Goal: Task Accomplishment & Management: Complete application form

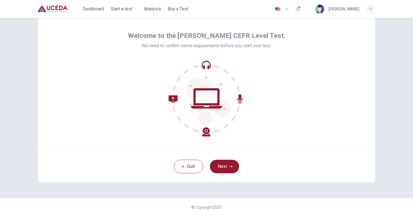
scroll to position [18, 0]
click at [222, 162] on button "Next" at bounding box center [224, 166] width 29 height 13
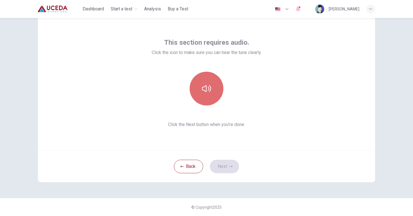
click at [205, 86] on icon "button" at bounding box center [206, 88] width 9 height 7
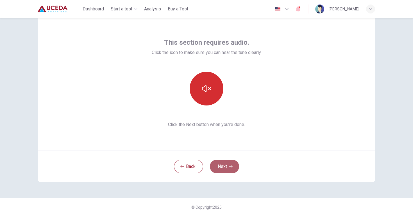
click at [221, 167] on button "Next" at bounding box center [224, 166] width 29 height 13
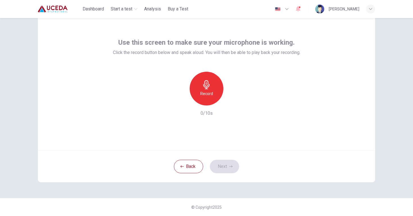
click at [213, 95] on div "Record" at bounding box center [207, 89] width 34 height 34
click at [222, 167] on button "Next" at bounding box center [224, 166] width 29 height 13
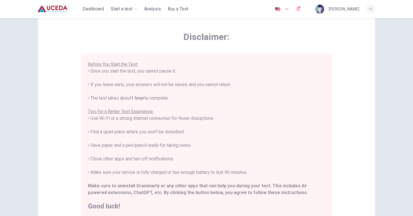
scroll to position [53, 0]
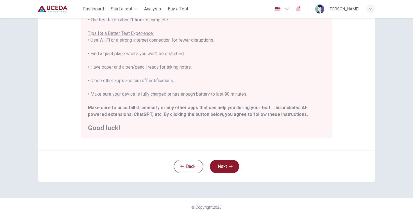
click at [224, 167] on button "Next" at bounding box center [224, 166] width 29 height 13
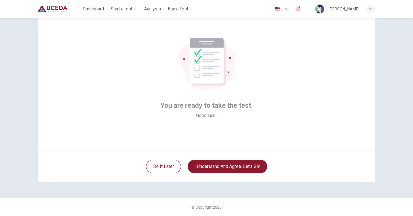
scroll to position [18, 0]
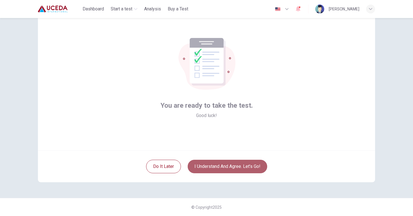
click at [224, 167] on button "I understand and agree. Let’s go!" at bounding box center [228, 166] width 80 height 13
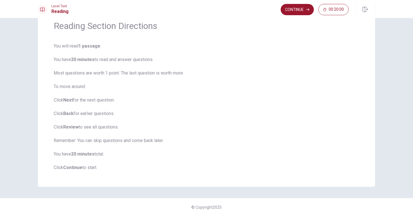
scroll to position [25, 0]
click at [300, 13] on button "Continue" at bounding box center [297, 9] width 33 height 11
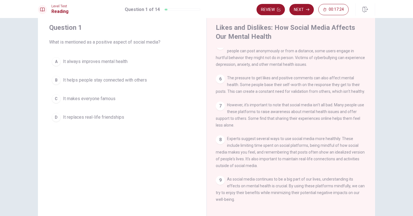
scroll to position [0, 0]
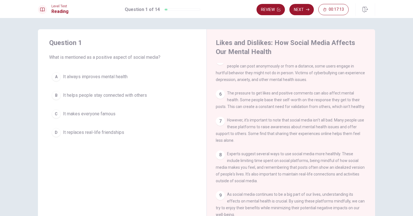
click at [60, 95] on div "B" at bounding box center [56, 95] width 9 height 9
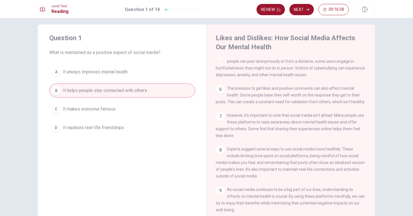
scroll to position [3, 0]
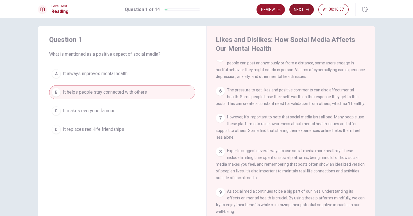
click at [301, 12] on button "Next" at bounding box center [301, 9] width 24 height 11
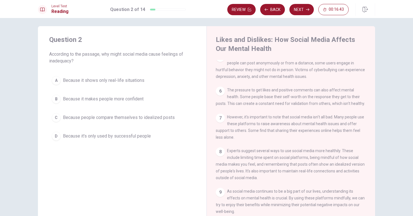
click at [132, 117] on span "Because people compare themselves to idealized posts" at bounding box center [119, 117] width 112 height 7
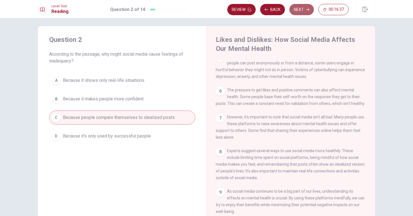
click at [305, 8] on button "Next" at bounding box center [301, 9] width 24 height 11
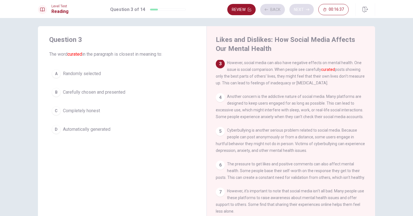
scroll to position [74, 0]
click at [120, 93] on span "Carefully chosen and presented" at bounding box center [94, 92] width 62 height 7
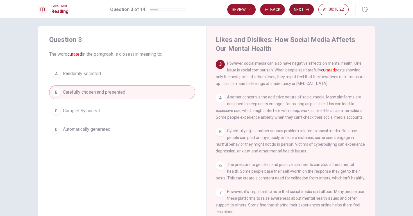
click at [305, 10] on button "Next" at bounding box center [301, 9] width 24 height 11
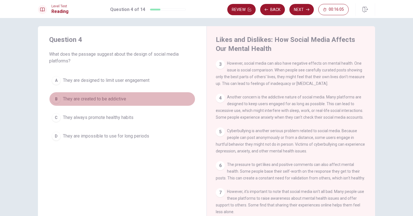
click at [125, 100] on span "They are created to be addictive" at bounding box center [94, 99] width 63 height 7
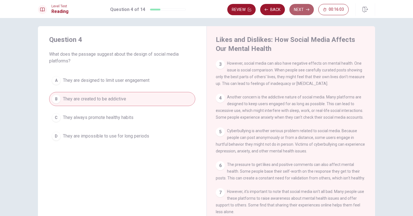
click at [296, 10] on button "Next" at bounding box center [301, 9] width 24 height 11
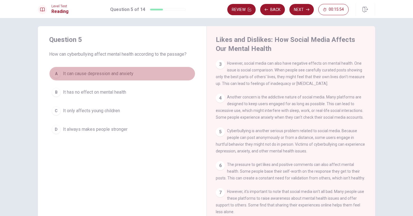
click at [124, 71] on span "It can cause depression and anxiety" at bounding box center [98, 73] width 71 height 7
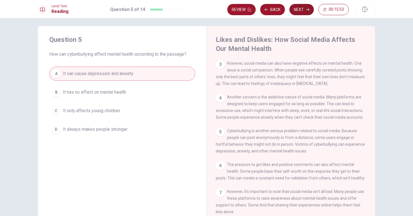
click at [300, 9] on button "Next" at bounding box center [301, 9] width 24 height 11
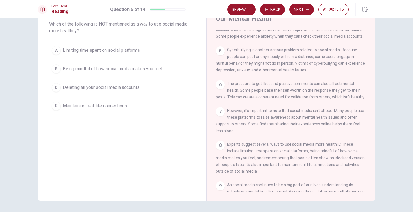
scroll to position [124, 0]
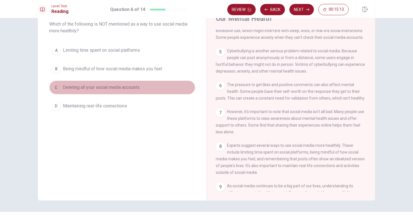
click at [135, 88] on span "Deleting all your social media accounts" at bounding box center [101, 87] width 77 height 7
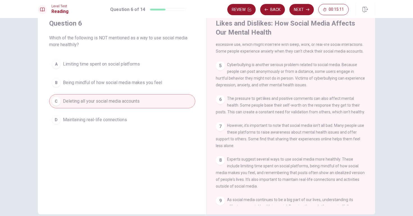
scroll to position [18, 0]
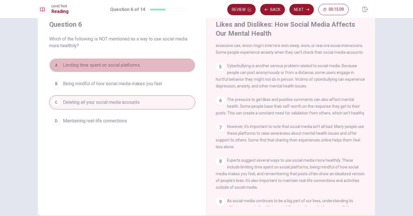
click at [135, 67] on span "Limiting time spent on social platforms" at bounding box center [101, 65] width 77 height 7
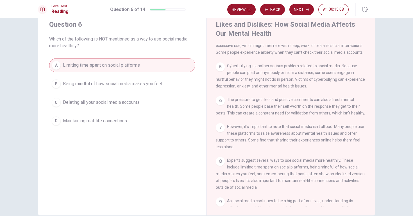
click at [129, 102] on span "Deleting all your social media accounts" at bounding box center [101, 102] width 77 height 7
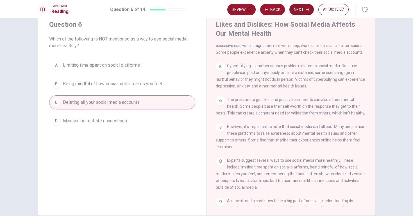
click at [304, 11] on button "Next" at bounding box center [301, 9] width 24 height 11
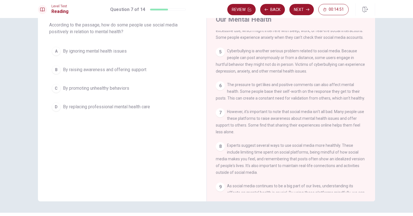
scroll to position [35, 0]
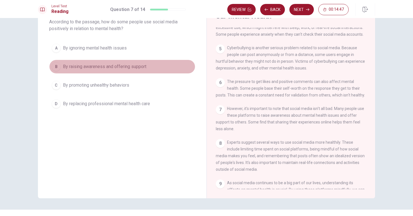
click at [139, 67] on span "By raising awareness and offering support" at bounding box center [104, 66] width 83 height 7
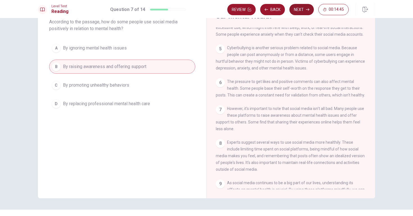
click at [297, 12] on button "Next" at bounding box center [301, 9] width 24 height 11
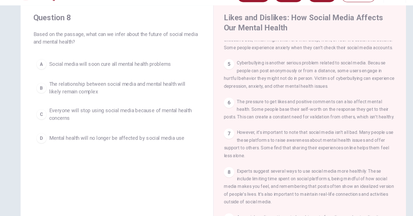
scroll to position [118, 0]
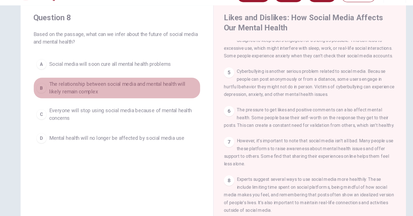
click at [138, 83] on span "The relationship between social media and mental health will likely remain comp…" at bounding box center [128, 89] width 130 height 13
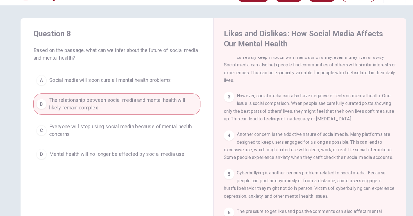
scroll to position [0, 0]
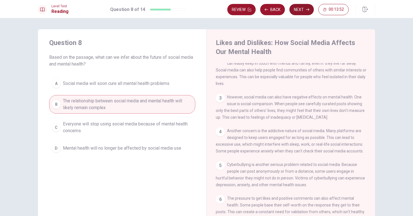
click at [305, 9] on button "Next" at bounding box center [301, 9] width 24 height 11
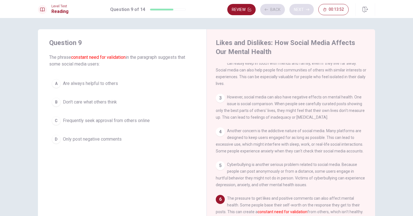
scroll to position [90, 0]
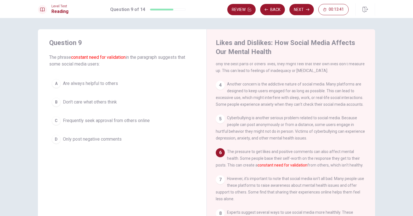
click at [128, 118] on span "Frequently seek approval from others online" at bounding box center [106, 120] width 87 height 7
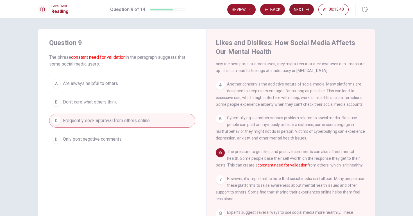
click at [303, 10] on button "Next" at bounding box center [301, 9] width 24 height 11
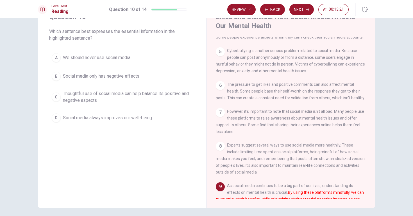
scroll to position [19, 0]
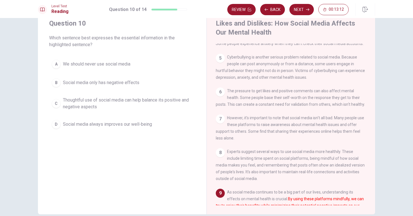
click at [123, 100] on span "Thoughtful use of social media can help balance its positive and negative aspec…" at bounding box center [128, 103] width 130 height 13
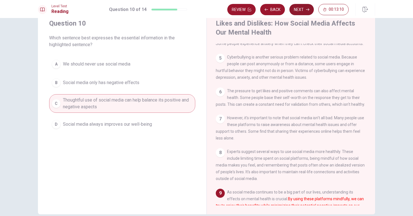
click at [301, 9] on button "Next" at bounding box center [301, 9] width 24 height 11
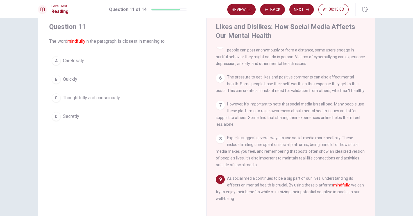
scroll to position [14, 0]
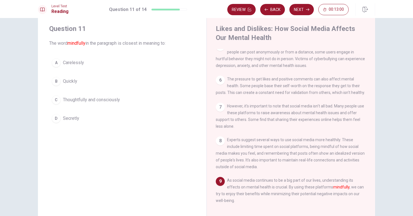
click at [89, 102] on span "Thoughtfully and consciously" at bounding box center [91, 99] width 57 height 7
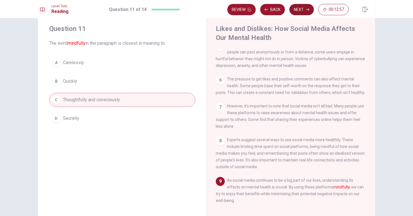
click at [305, 11] on button "Next" at bounding box center [301, 9] width 24 height 11
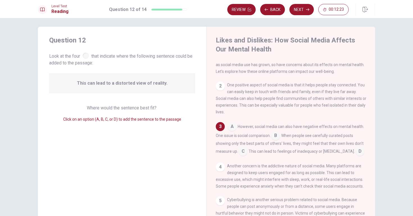
scroll to position [11, 0]
click at [279, 138] on input at bounding box center [275, 137] width 9 height 9
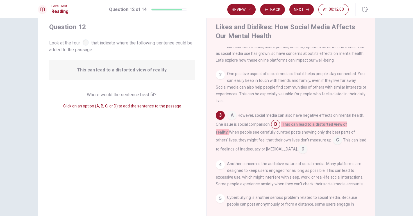
scroll to position [17, 0]
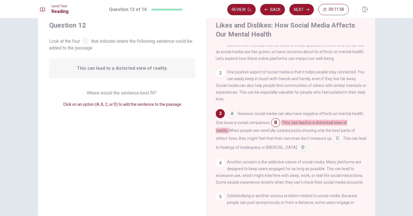
click at [88, 43] on div at bounding box center [86, 41] width 6 height 6
click at [306, 10] on icon "button" at bounding box center [307, 9] width 3 height 3
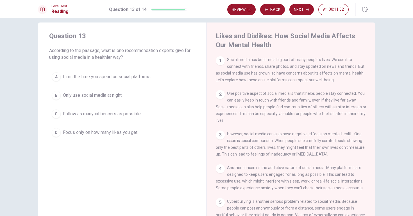
scroll to position [6, 0]
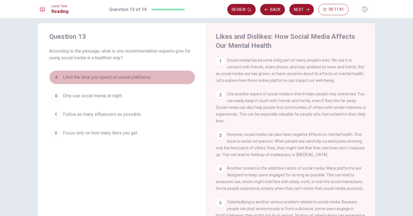
click at [129, 76] on span "Limit the time you spend on social platforms." at bounding box center [107, 77] width 89 height 7
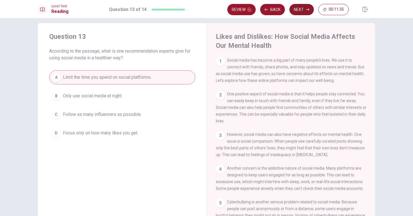
click at [305, 12] on button "Next" at bounding box center [301, 9] width 24 height 11
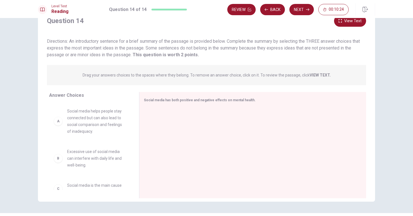
scroll to position [23, 0]
click at [103, 126] on span "Social media helps people stay connected but can also lead to social comparison…" at bounding box center [96, 121] width 58 height 27
click at [58, 122] on div "A" at bounding box center [58, 121] width 9 height 9
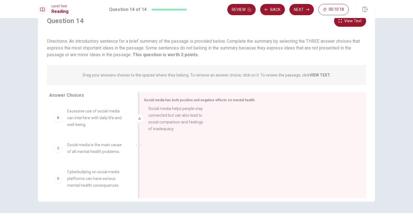
drag, startPoint x: 62, startPoint y: 123, endPoint x: 146, endPoint y: 121, distance: 84.1
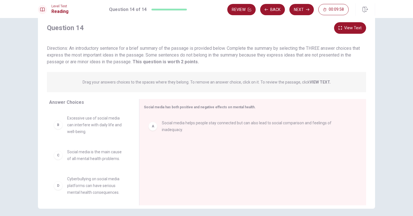
scroll to position [15, 0]
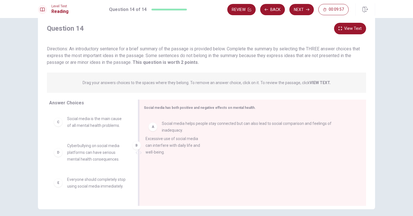
drag, startPoint x: 96, startPoint y: 126, endPoint x: 177, endPoint y: 146, distance: 83.2
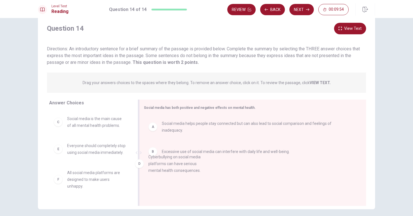
drag, startPoint x: 89, startPoint y: 158, endPoint x: 173, endPoint y: 170, distance: 84.9
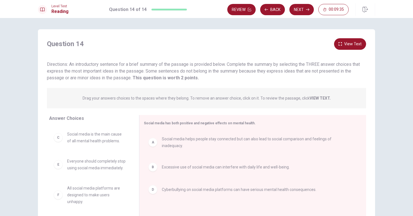
scroll to position [0, 0]
click at [304, 11] on button "Next" at bounding box center [301, 9] width 24 height 11
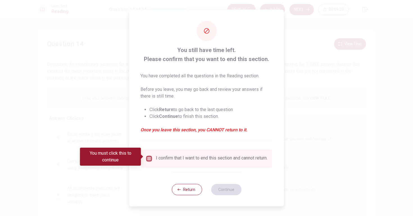
click at [149, 157] on input "You must click this to continue" at bounding box center [149, 158] width 7 height 7
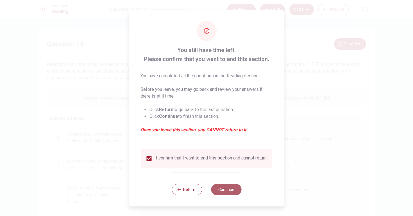
click at [231, 191] on button "Continue" at bounding box center [226, 189] width 30 height 11
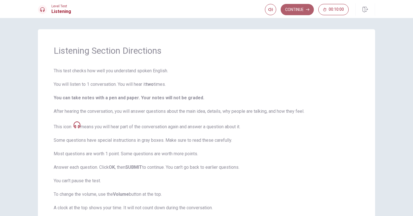
click at [289, 8] on button "Continue" at bounding box center [297, 9] width 33 height 11
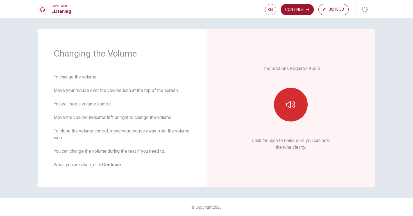
click at [302, 108] on button "button" at bounding box center [291, 105] width 34 height 34
click at [302, 11] on button "Continue" at bounding box center [297, 9] width 33 height 11
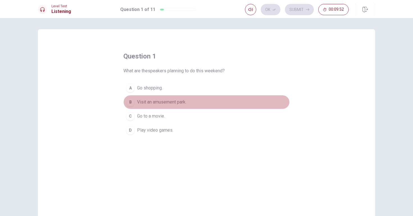
click at [155, 101] on span "Visit an amusement park." at bounding box center [161, 102] width 49 height 7
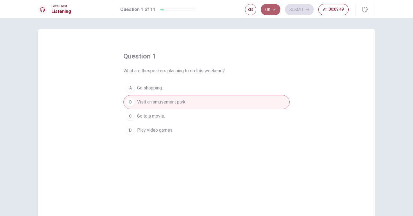
click at [274, 12] on button "Ok" at bounding box center [271, 9] width 20 height 11
click at [291, 10] on button "Submit" at bounding box center [299, 9] width 29 height 11
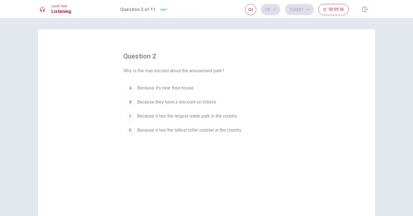
click at [173, 128] on span "Because it has the tallest roller coaster in the country." at bounding box center [189, 130] width 105 height 7
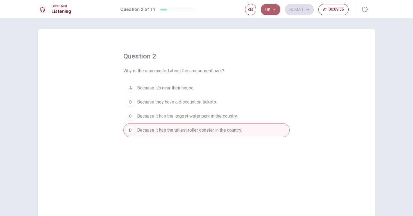
click at [268, 12] on button "Ok" at bounding box center [271, 9] width 20 height 11
click at [303, 11] on button "Submit" at bounding box center [299, 9] width 29 height 11
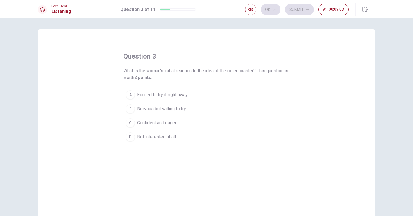
click at [163, 137] on span "Not interested at all." at bounding box center [157, 136] width 40 height 7
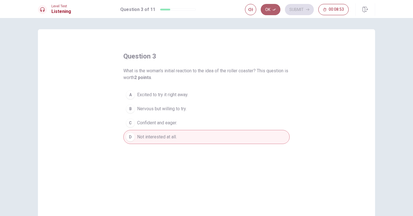
click at [271, 8] on button "Ok" at bounding box center [271, 9] width 20 height 11
click at [305, 9] on button "Submit" at bounding box center [299, 9] width 29 height 11
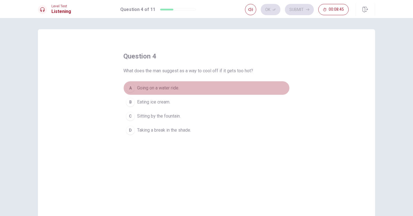
click at [169, 87] on span "Going on a water ride." at bounding box center [158, 88] width 42 height 7
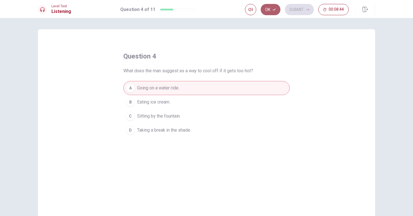
click at [270, 11] on button "Ok" at bounding box center [271, 9] width 20 height 11
click at [298, 8] on button "Submit" at bounding box center [299, 9] width 29 height 11
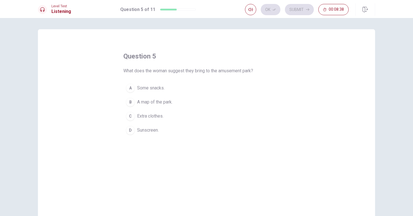
click at [155, 119] on span "Extra clothes." at bounding box center [150, 116] width 26 height 7
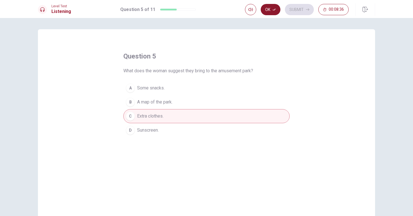
click at [271, 10] on button "Ok" at bounding box center [271, 9] width 20 height 11
click at [297, 8] on button "Submit" at bounding box center [299, 9] width 29 height 11
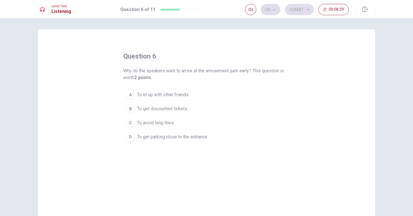
click at [171, 124] on span "To avoid long lines." at bounding box center [156, 122] width 38 height 7
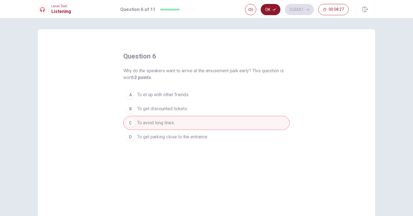
click at [269, 10] on button "Ok" at bounding box center [271, 9] width 20 height 11
click at [307, 11] on icon "button" at bounding box center [307, 9] width 3 height 3
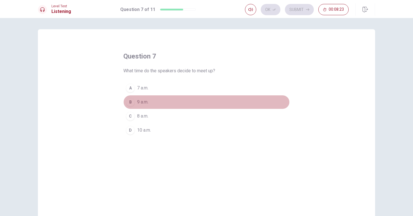
click at [140, 101] on span "9 a.m." at bounding box center [142, 102] width 11 height 7
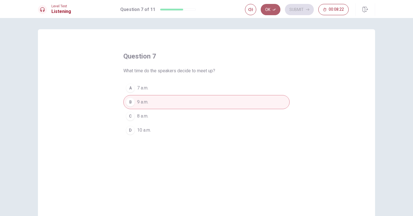
click at [270, 12] on button "Ok" at bounding box center [271, 9] width 20 height 11
click at [296, 11] on button "Submit" at bounding box center [299, 9] width 29 height 11
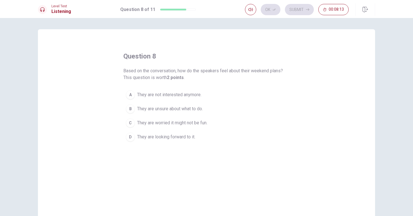
click at [179, 139] on span "They are looking forward to it." at bounding box center [166, 136] width 58 height 7
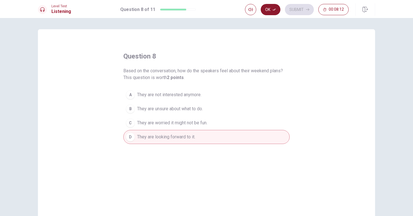
click at [273, 12] on button "Ok" at bounding box center [271, 9] width 20 height 11
click at [302, 9] on button "Submit" at bounding box center [299, 9] width 29 height 11
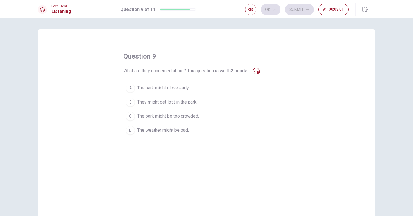
click at [162, 114] on span "The park might be too crowded." at bounding box center [168, 116] width 62 height 7
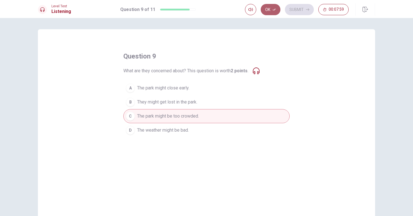
click at [273, 11] on icon "button" at bounding box center [274, 9] width 3 height 3
click at [303, 10] on button "Submit" at bounding box center [299, 9] width 29 height 11
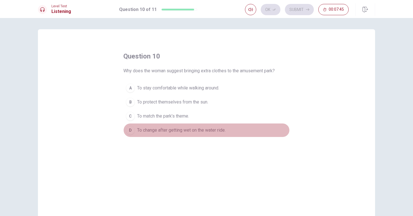
click at [216, 133] on span "To change after getting wet on the water ride." at bounding box center [181, 130] width 89 height 7
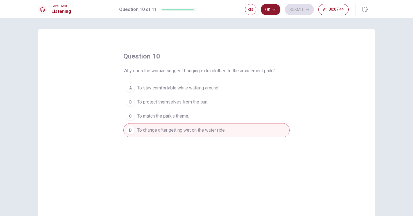
click at [271, 11] on button "Ok" at bounding box center [271, 9] width 20 height 11
click at [295, 10] on button "Submit" at bounding box center [299, 9] width 29 height 11
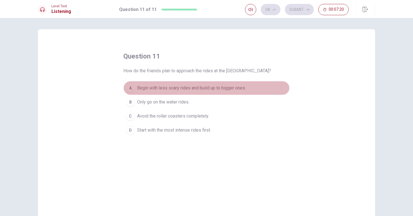
click at [162, 89] on span "Begin with less scary rides and build up to bigger ones." at bounding box center [191, 88] width 109 height 7
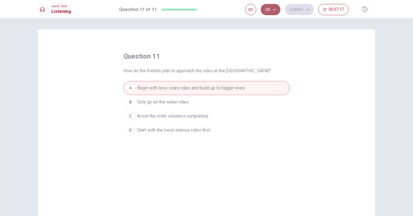
click at [269, 13] on button "Ok" at bounding box center [271, 9] width 20 height 11
click at [295, 9] on button "Submit" at bounding box center [299, 9] width 29 height 11
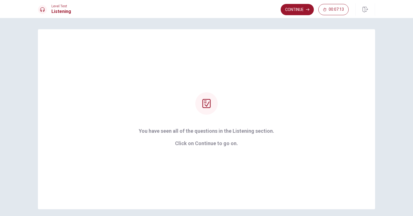
click at [295, 9] on button "Continue" at bounding box center [297, 9] width 33 height 11
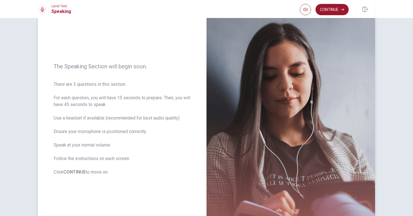
scroll to position [33, 0]
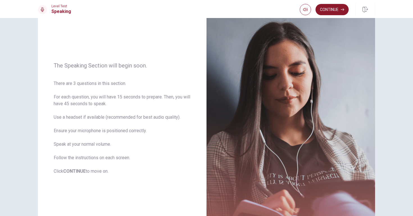
click at [324, 9] on button "Continue" at bounding box center [332, 9] width 33 height 11
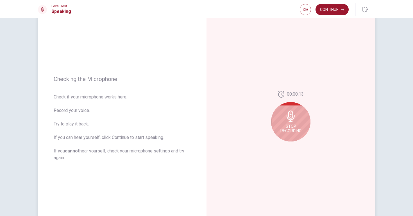
click at [290, 121] on icon at bounding box center [291, 115] width 8 height 11
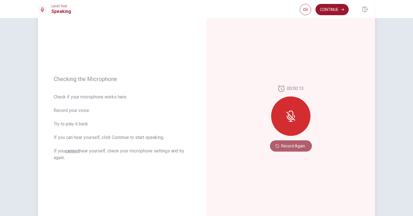
click at [295, 146] on button "Record Again" at bounding box center [291, 145] width 42 height 11
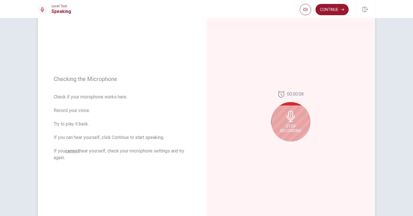
click at [291, 132] on span "Stop Recording" at bounding box center [290, 128] width 21 height 9
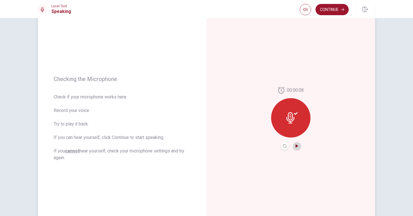
click at [296, 147] on icon "Play Audio" at bounding box center [297, 145] width 3 height 3
click at [336, 10] on button "Continue" at bounding box center [332, 9] width 33 height 11
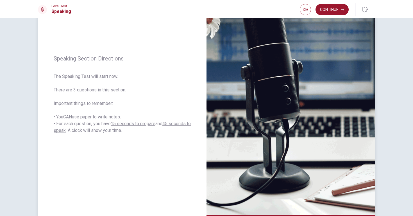
scroll to position [57, 0]
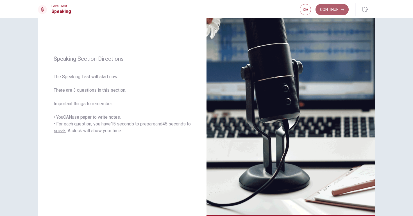
click at [327, 11] on button "Continue" at bounding box center [332, 9] width 33 height 11
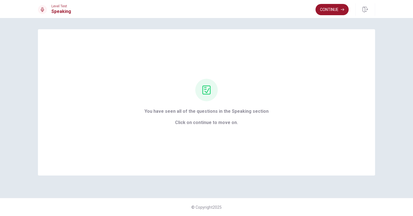
scroll to position [0, 0]
click at [341, 6] on button "Continue" at bounding box center [332, 9] width 33 height 11
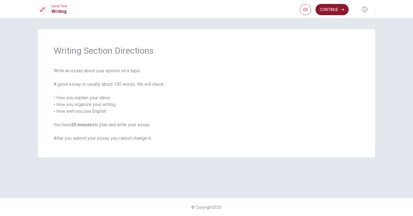
click at [339, 11] on button "Continue" at bounding box center [332, 9] width 33 height 11
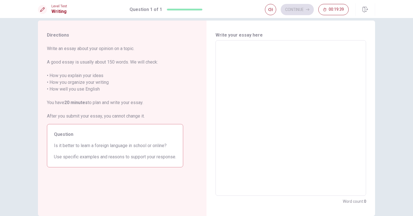
scroll to position [10, 0]
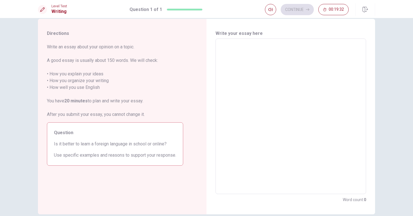
click at [238, 46] on textarea at bounding box center [290, 116] width 143 height 146
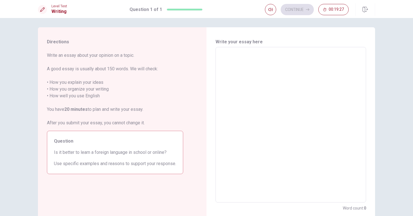
scroll to position [3, 0]
type textarea "l"
type textarea "x"
type textarea "le"
type textarea "x"
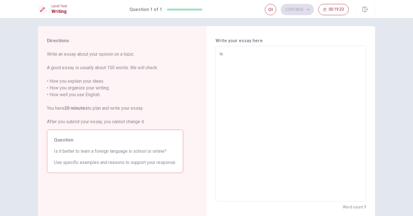
type textarea "lea"
type textarea "x"
type textarea "[PERSON_NAME]"
type textarea "x"
type textarea "learn"
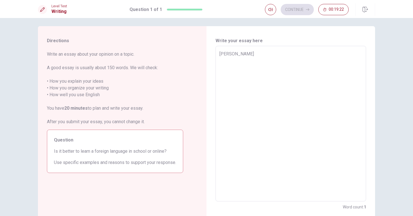
type textarea "x"
type textarea "learni"
type textarea "x"
type textarea "learnin"
type textarea "x"
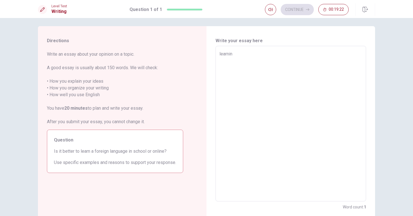
type textarea "learning"
type textarea "x"
type textarea "learning"
type textarea "x"
type textarea "learning a"
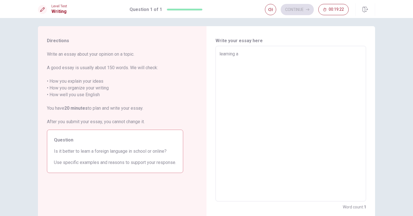
type textarea "x"
type textarea "learning a"
type textarea "x"
type textarea "learning a f"
type textarea "x"
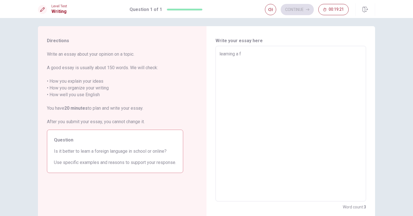
type textarea "learning a fo"
type textarea "x"
type textarea "learning a for"
type textarea "x"
type textarea "learning a fore"
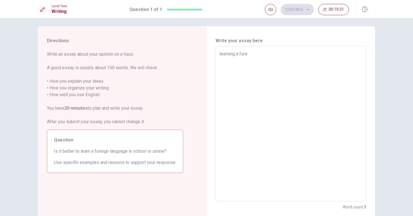
type textarea "x"
type textarea "learning a forei"
type textarea "x"
type textarea "learning a forein"
type textarea "x"
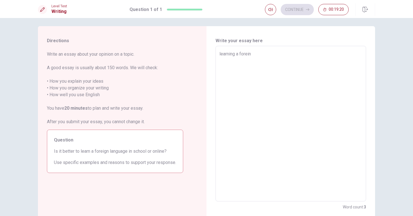
type textarea "learning a foreing"
type textarea "x"
type textarea "learning a foreing"
type textarea "x"
type textarea "learning a foreing l"
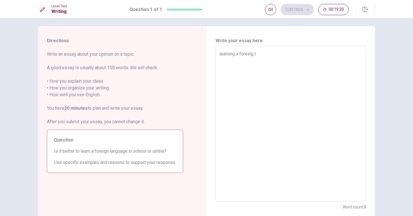
type textarea "x"
type textarea "learning a foreing la"
type textarea "x"
type textarea "learning a foreing lag"
type textarea "x"
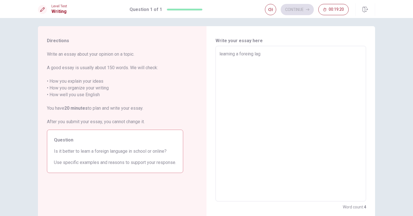
type textarea "learning a foreing lagu"
type textarea "x"
type textarea "learning a foreing [PERSON_NAME]"
type textarea "x"
type textarea "learning a foreing laguag"
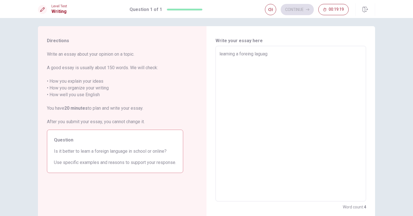
type textarea "x"
type textarea "learning a foreing laguage"
type textarea "x"
type textarea "learning a foreing laguage"
type textarea "x"
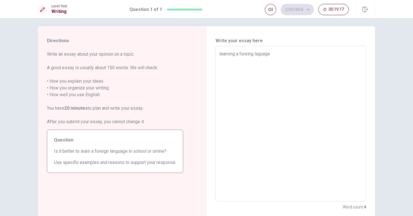
type textarea "learning a foreing laguage c"
type textarea "x"
type textarea "learning a foreing laguage ca"
type textarea "x"
type textarea "learning a foreing laguage can"
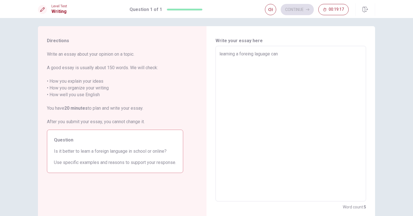
type textarea "x"
type textarea "learning a foreing laguage can"
type textarea "x"
type textarea "learning a foreing laguage can"
type textarea "x"
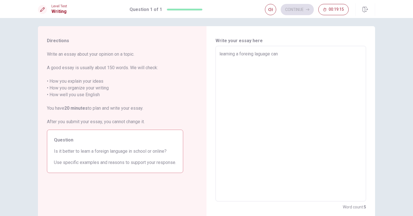
type textarea "learning a foreing laguage ca"
type textarea "x"
type textarea "learning a foreing laguage c"
type textarea "x"
type textarea "learning a foreing laguage"
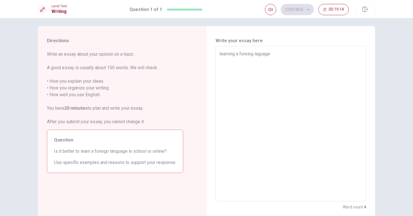
type textarea "x"
type textarea "learning a foreing laguage a"
type textarea "x"
type textarea "learning a foreing laguage ap"
type textarea "x"
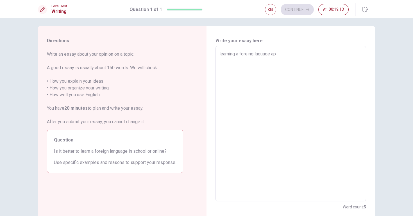
type textarea "learning a foreing laguage app"
type textarea "x"
type textarea "learning a foreing laguage appo"
type textarea "x"
type textarea "learning a foreing laguage appor"
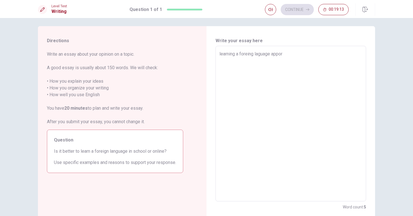
type textarea "x"
type textarea "learning a foreing laguage appo"
type textarea "x"
type textarea "learning a foreing laguage app"
type textarea "x"
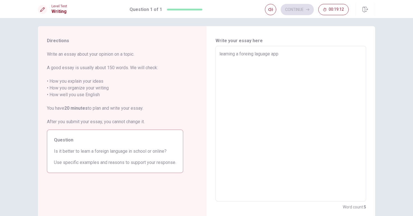
type textarea "learning a foreing laguage ap"
type textarea "x"
type textarea "learning a foreing laguage a"
type textarea "x"
type textarea "learning a foreing laguage"
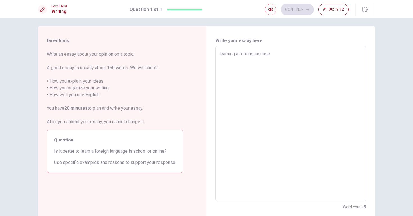
type textarea "x"
type textarea "learning a foreing laguage i"
type textarea "x"
type textarea "learning a foreing laguage is"
type textarea "x"
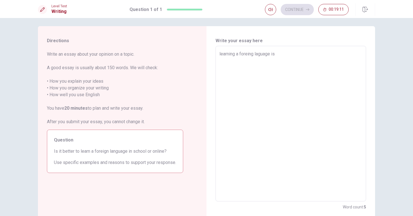
type textarea "learning a foreing laguage is"
type textarea "x"
type textarea "learning a foreing laguage is a"
type textarea "x"
type textarea "learning a foreing laguage is a"
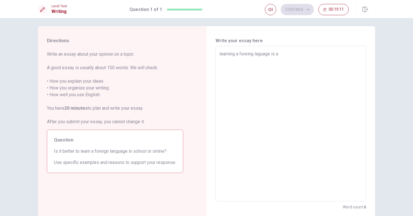
type textarea "x"
type textarea "learning a foreing laguage is a r"
type textarea "x"
type textarea "learning a foreing laguage is a re"
type textarea "x"
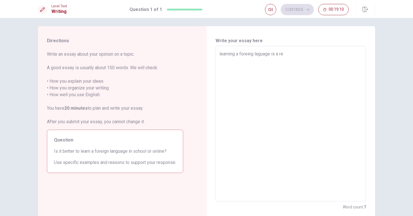
type textarea "learning a foreing laguage is a rea"
type textarea "x"
type textarea "learning a foreing laguage is a real"
type textarea "x"
type textarea "learning a foreing laguage is a reall"
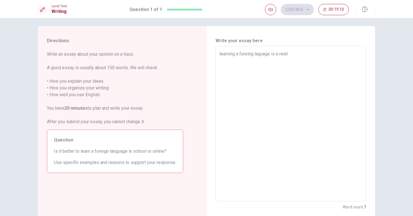
type textarea "x"
type textarea "learning a foreing laguage is a really"
type textarea "x"
type textarea "learning a foreing laguage is a really"
type textarea "x"
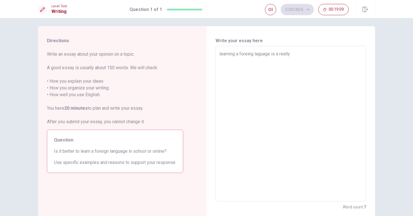
type textarea "learning a foreing laguage is a really i"
type textarea "x"
type textarea "learning a foreing laguage is a really im"
type textarea "x"
type textarea "learning a foreing laguage is a really imp"
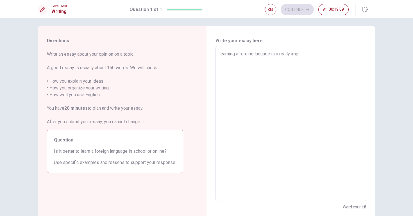
type textarea "x"
type textarea "learning a foreing laguage is a really impo"
type textarea "x"
type textarea "learning a foreing laguage is a really impor"
type textarea "x"
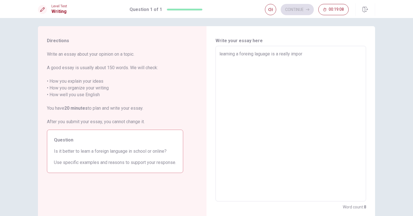
type textarea "learning a foreing laguage is a really import"
type textarea "x"
type textarea "learning a foreing laguage is a really importa"
type textarea "x"
type textarea "learning a foreing laguage is a really importan"
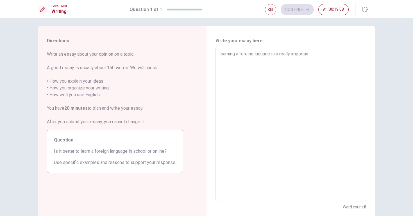
type textarea "x"
type textarea "learning a foreing laguage is a really important"
type textarea "x"
type textarea "learning a foreing laguage is a really importanta"
type textarea "x"
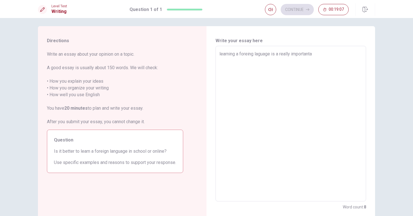
type textarea "learning a foreing laguage is a really importanta"
type textarea "x"
type textarea "learning a foreing laguage is a really importanta"
type textarea "x"
type textarea "learning a foreing laguage is a really important"
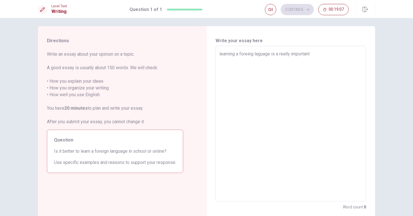
type textarea "x"
type textarea "learning a foreing laguage is a really important"
type textarea "x"
type textarea "learning a foreing laguage is a really important a"
type textarea "x"
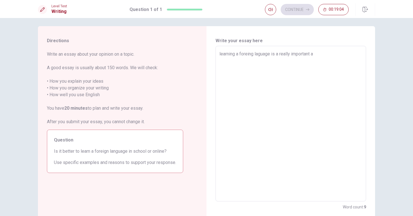
type textarea "learning a foreing laguage is a really important ac"
type textarea "x"
type textarea "learning a foreing laguage is a really important act"
type textarea "x"
type textarea "learning a foreing laguage is a really important acti"
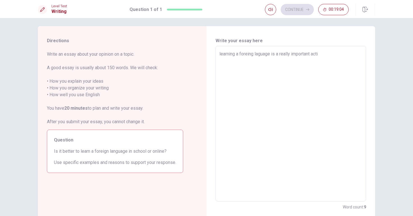
type textarea "x"
type textarea "learning a foreing laguage is a really important activ"
type textarea "x"
type textarea "learning a foreing laguage is a really important activi"
type textarea "x"
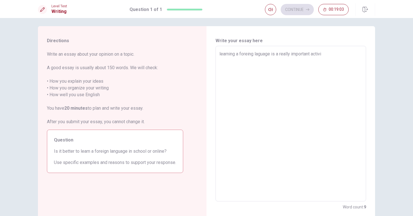
type textarea "learning a foreing laguage is a really important activit"
type textarea "x"
type textarea "learning a foreing laguage is a really important activity"
type textarea "x"
type textarea "learning a foreing laguage is a really important activit"
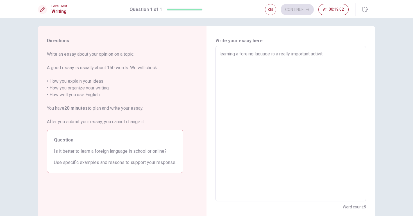
type textarea "x"
type textarea "learning a foreing laguage is a really important activi"
type textarea "x"
type textarea "learning a foreing laguage is a really important activ"
type textarea "x"
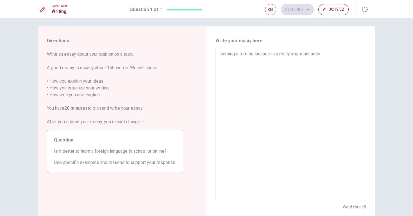
type textarea "learning a foreing laguage is a really important acti"
type textarea "x"
type textarea "learning a foreing laguage is a really important act"
type textarea "x"
type textarea "learning a foreing laguage is a really important ac"
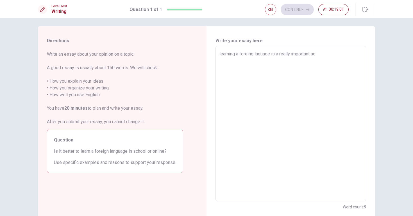
type textarea "x"
type textarea "learning a foreing laguage is a really important a"
type textarea "x"
type textarea "learning a foreing laguage is a really important"
type textarea "x"
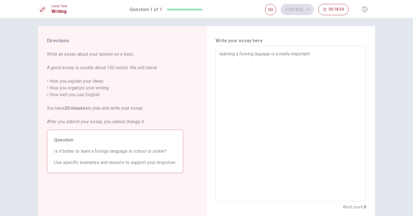
type textarea "learning a foreing laguage is a really important t"
type textarea "x"
type textarea "learning a foreing laguage is a really important to"
type textarea "x"
type textarea "learning a foreing laguage is a really important top"
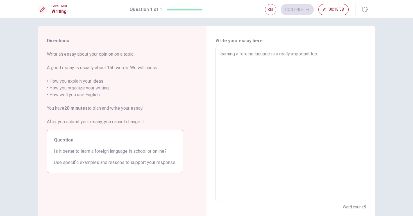
type textarea "x"
type textarea "learning a foreing laguage is a really important topi"
type textarea "x"
type textarea "learning a foreing laguage is a really important topic"
type textarea "x"
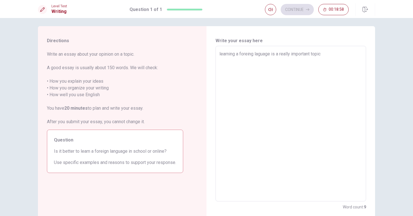
type textarea "learning a foreing laguage is a really important topic"
type textarea "x"
type textarea "learning a foreing laguage is a really important topic t"
type textarea "x"
type textarea "learning a foreing laguage is a really important topic th"
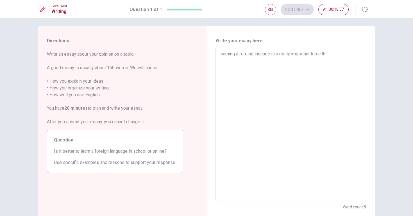
type textarea "x"
type textarea "learning a foreing laguage is a really important topic tha"
type textarea "x"
type textarea "learning a foreing laguage is a really important topic that"
type textarea "x"
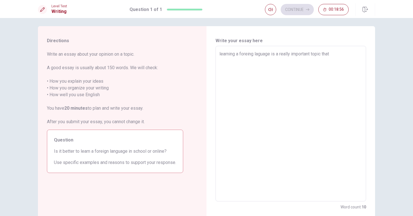
type textarea "learning a foreing laguage is a really important topic that"
type textarea "x"
type textarea "learning a foreing laguage is a really important topic that e"
type textarea "x"
type textarea "learning a foreing laguage is a really important topic that ev"
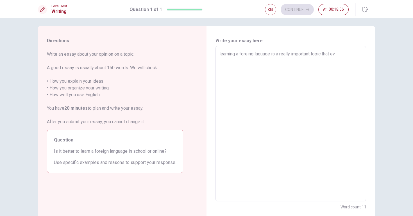
type textarea "x"
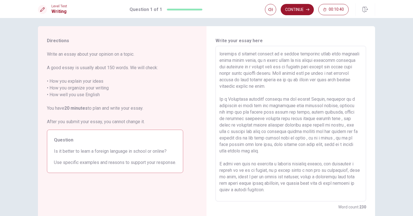
click at [319, 183] on textarea at bounding box center [290, 124] width 143 height 146
click at [316, 185] on textarea at bounding box center [290, 124] width 143 height 146
click at [253, 191] on textarea at bounding box center [290, 124] width 143 height 146
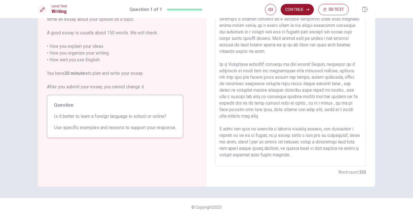
scroll to position [38, 0]
click at [303, 10] on button "Continue" at bounding box center [297, 9] width 33 height 11
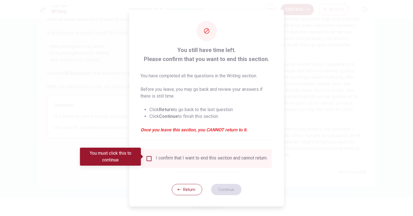
click at [148, 155] on input "You must click this to continue" at bounding box center [149, 158] width 7 height 7
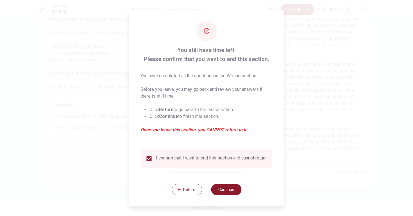
click at [218, 193] on button "Continue" at bounding box center [226, 189] width 30 height 11
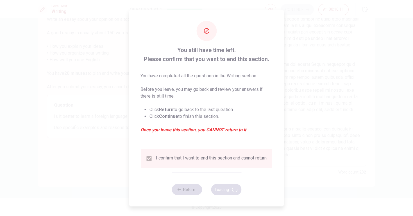
scroll to position [0, 0]
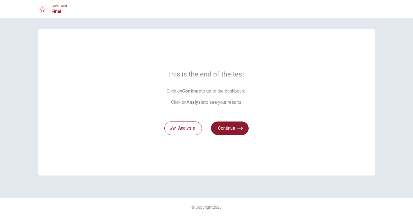
click at [229, 127] on button "Continue" at bounding box center [230, 127] width 38 height 13
